Goal: Information Seeking & Learning: Learn about a topic

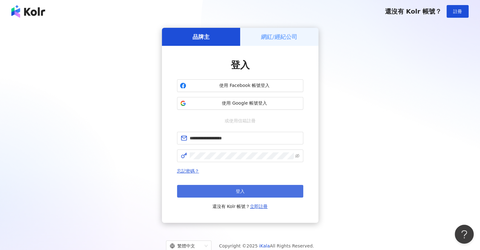
click at [237, 194] on button "登入" at bounding box center [240, 191] width 126 height 13
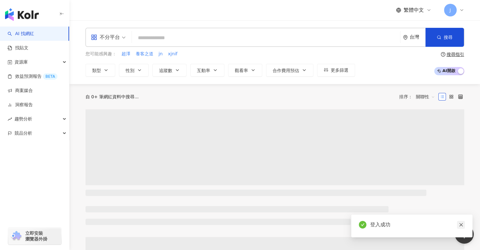
click at [460, 224] on icon "close" at bounding box center [461, 224] width 4 height 4
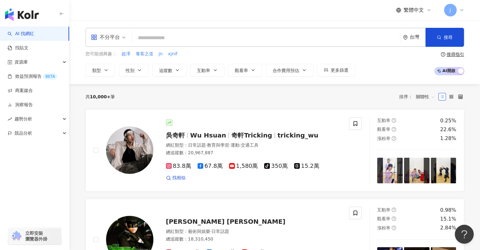
click at [152, 35] on input "search" at bounding box center [265, 38] width 263 height 12
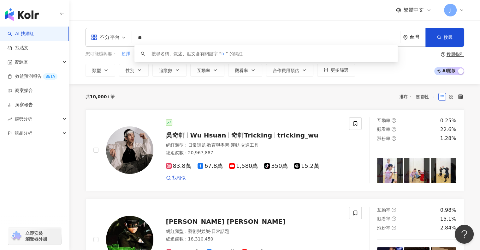
type input "*"
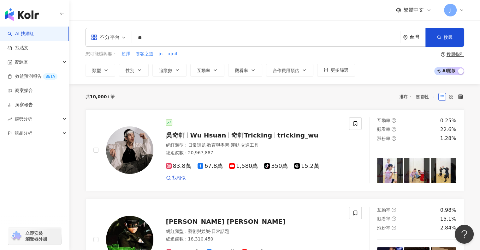
type input "*"
type input "****"
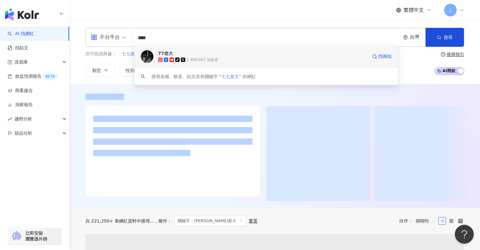
click at [221, 57] on div "tiktok-icon 2,989,007 追蹤者" at bounding box center [262, 59] width 209 height 6
